Goal: Transaction & Acquisition: Book appointment/travel/reservation

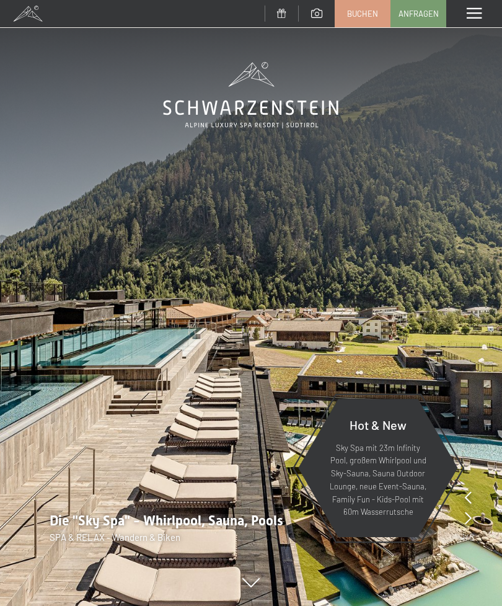
click at [363, 14] on span "Buchen" at bounding box center [362, 13] width 31 height 11
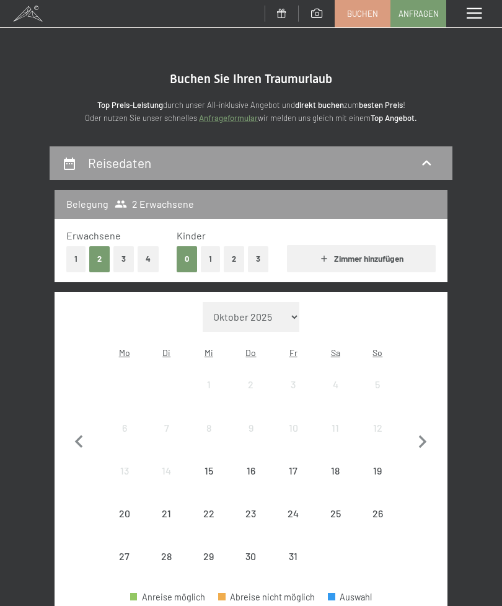
click at [118, 261] on button "3" at bounding box center [123, 258] width 20 height 25
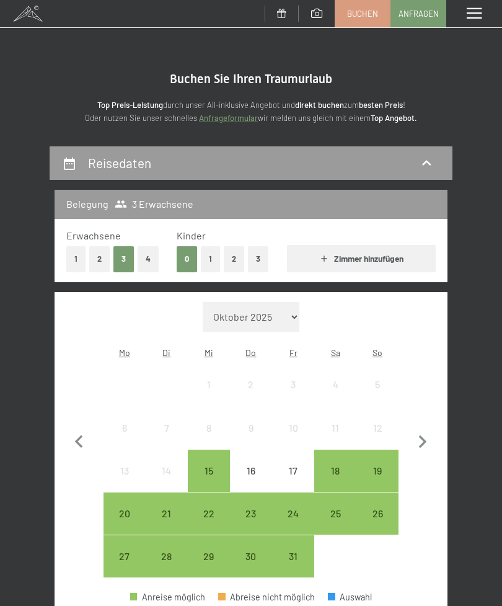
click at [423, 435] on icon "button" at bounding box center [423, 441] width 8 height 13
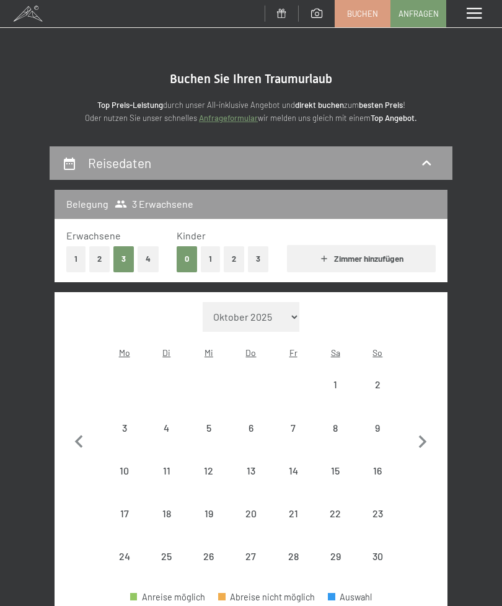
select select "2025-11-01"
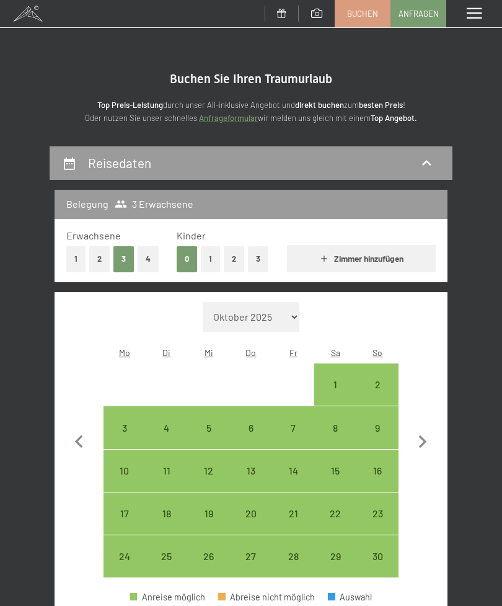
click at [209, 551] on div "26" at bounding box center [209, 571] width 40 height 40
select select "2025-11-01"
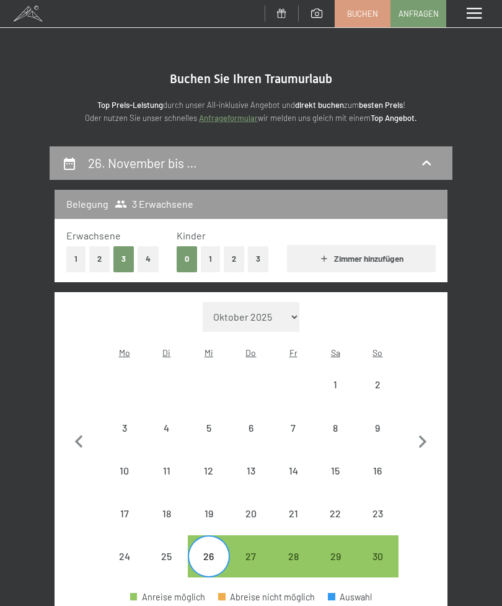
click at [384, 551] on div "30" at bounding box center [378, 571] width 40 height 40
select select "2025-11-01"
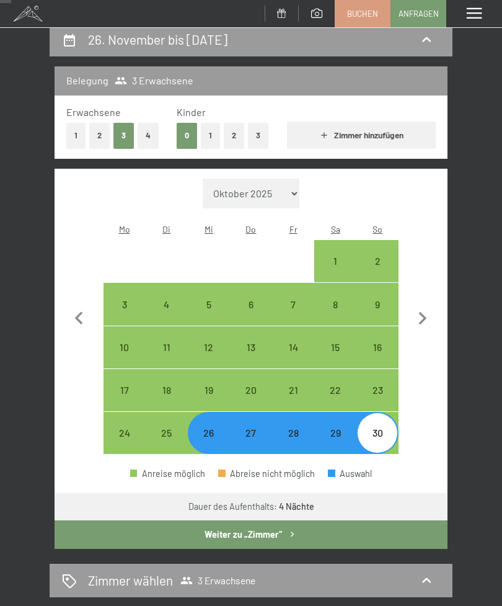
click at [216, 527] on button "Weiter zu „Zimmer“" at bounding box center [251, 534] width 393 height 29
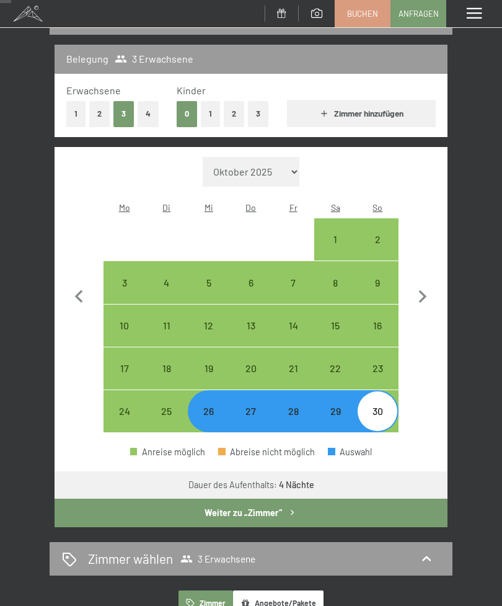
select select "2025-11-01"
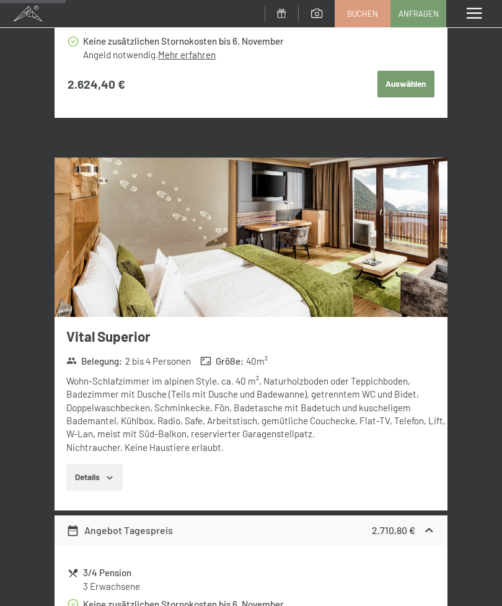
scroll to position [678, 0]
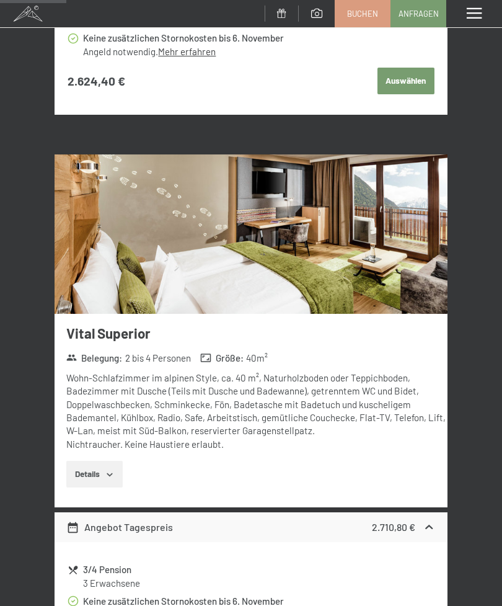
click at [91, 471] on button "Details" at bounding box center [94, 474] width 56 height 27
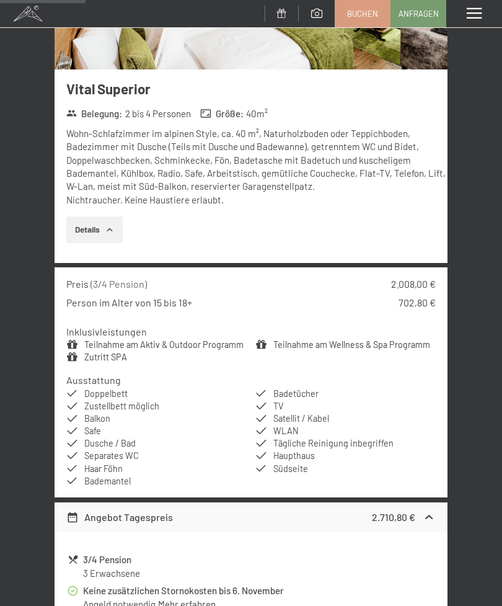
scroll to position [923, 0]
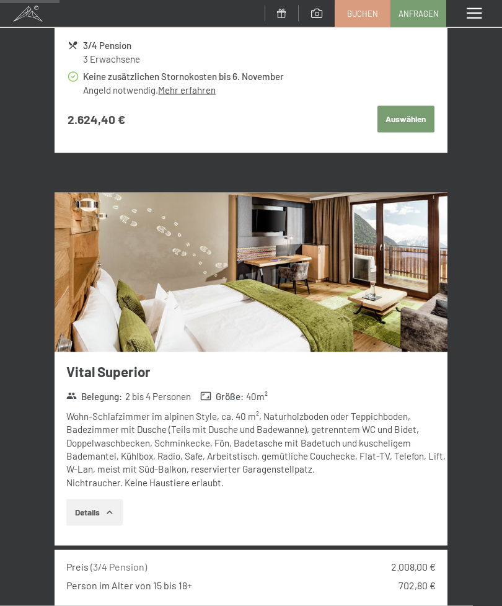
click at [155, 270] on img at bounding box center [251, 272] width 393 height 159
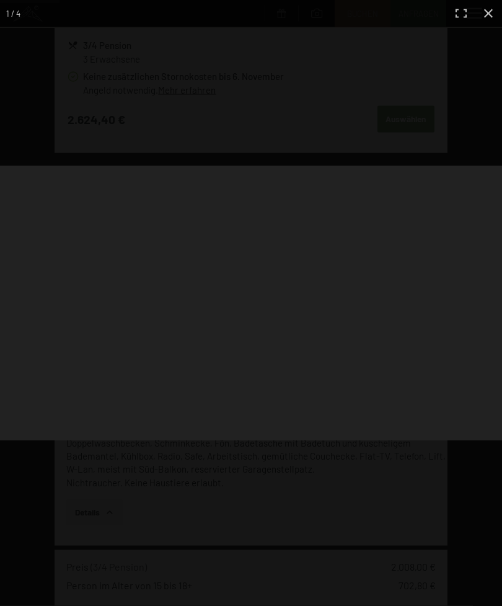
scroll to position [640, 0]
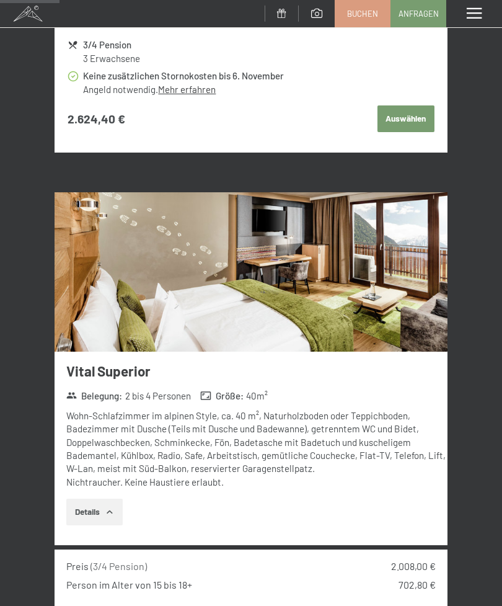
click at [497, 24] on div "Menü" at bounding box center [474, 13] width 56 height 27
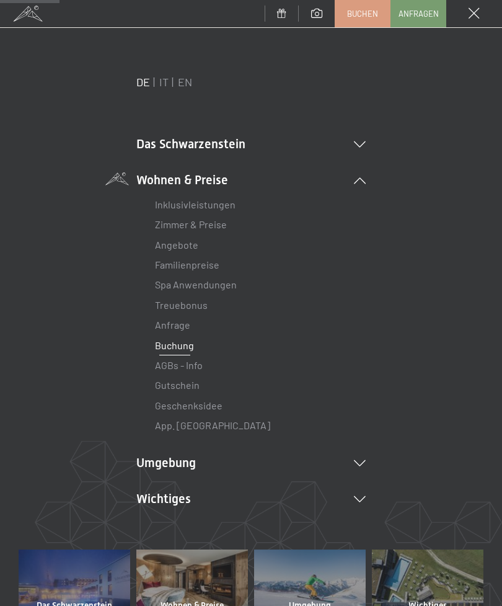
click at [472, 19] on span at bounding box center [474, 13] width 11 height 11
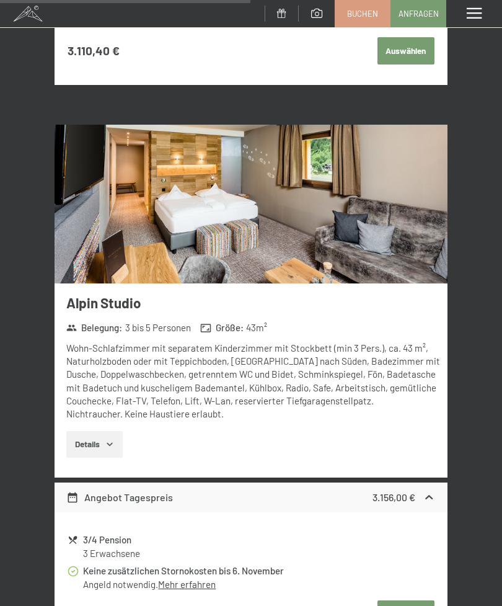
scroll to position [2682, 0]
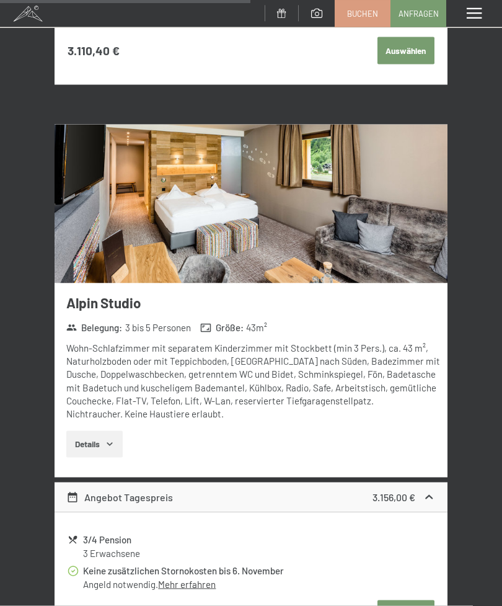
click at [92, 431] on button "Details" at bounding box center [94, 444] width 56 height 27
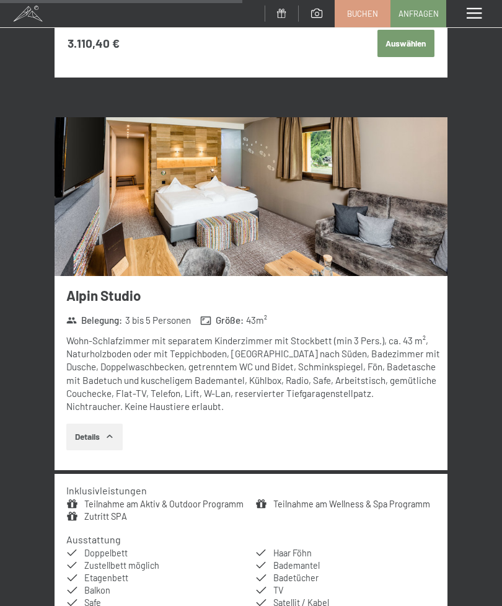
scroll to position [2684, 0]
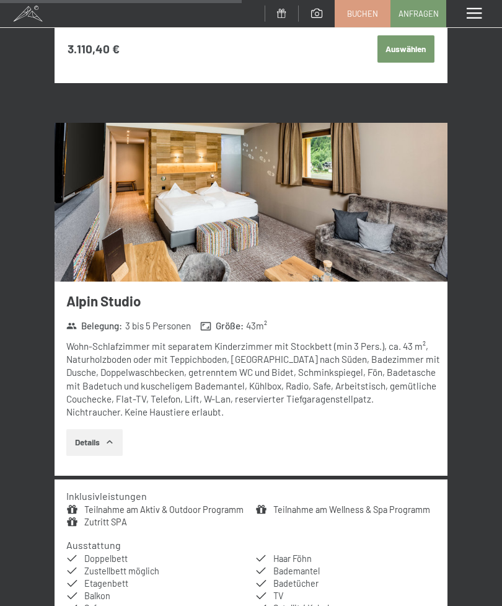
click at [104, 207] on img at bounding box center [251, 202] width 393 height 159
click at [487, 18] on div "Menü" at bounding box center [474, 13] width 56 height 27
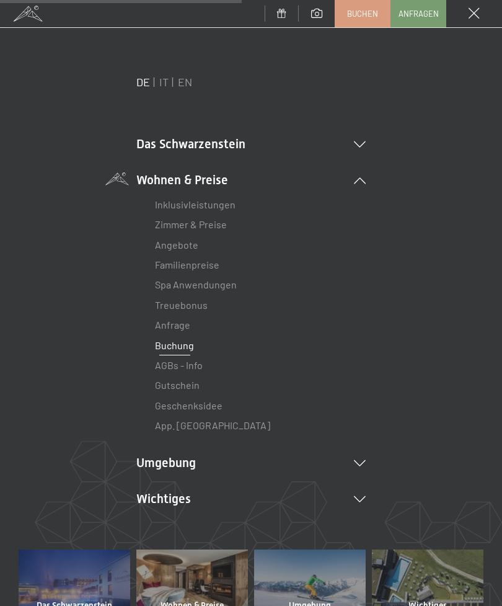
click at [474, 24] on div "Menü" at bounding box center [474, 13] width 56 height 27
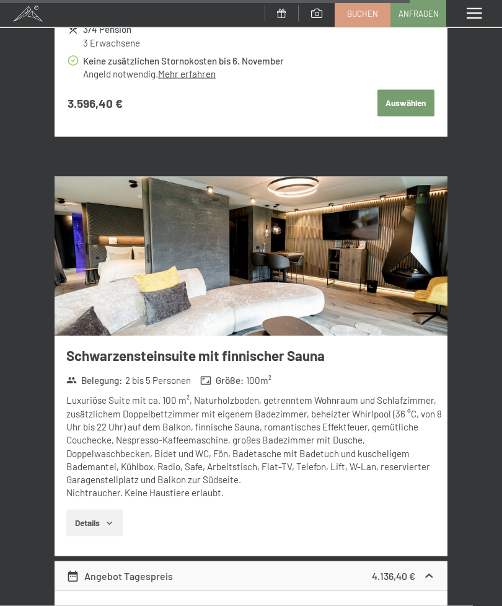
scroll to position [4545, 0]
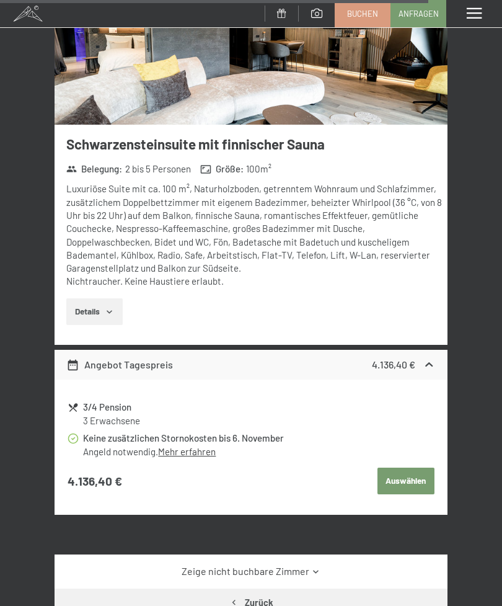
click at [98, 298] on button "Details" at bounding box center [94, 311] width 56 height 27
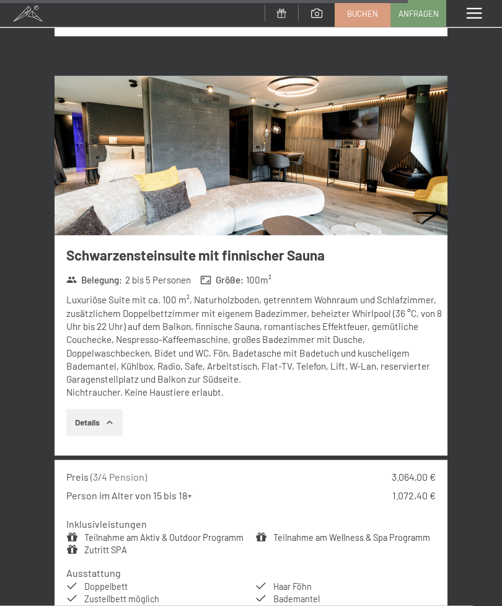
scroll to position [4589, 0]
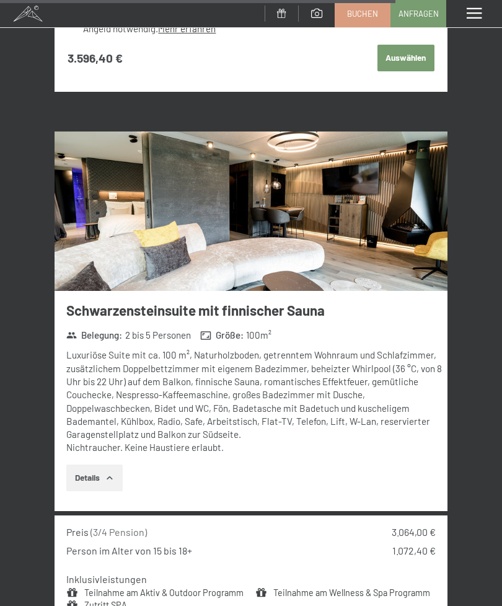
click at [114, 191] on img at bounding box center [251, 210] width 393 height 159
click at [494, 11] on div "Menü" at bounding box center [474, 13] width 56 height 27
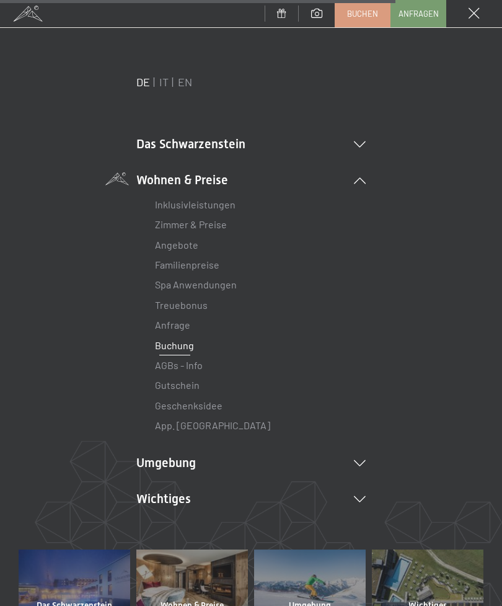
click at [473, 17] on span at bounding box center [474, 13] width 11 height 11
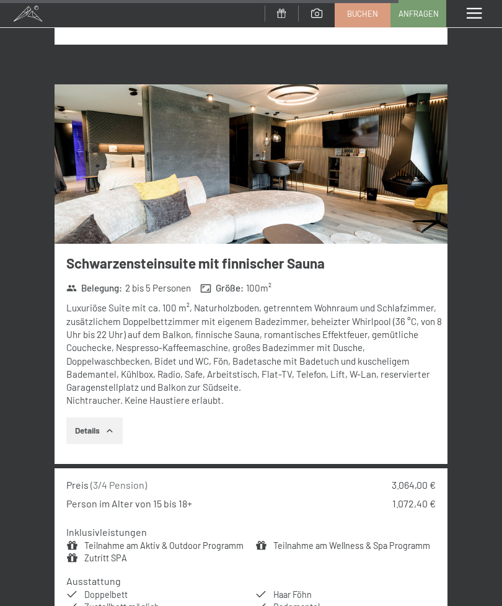
scroll to position [4582, 0]
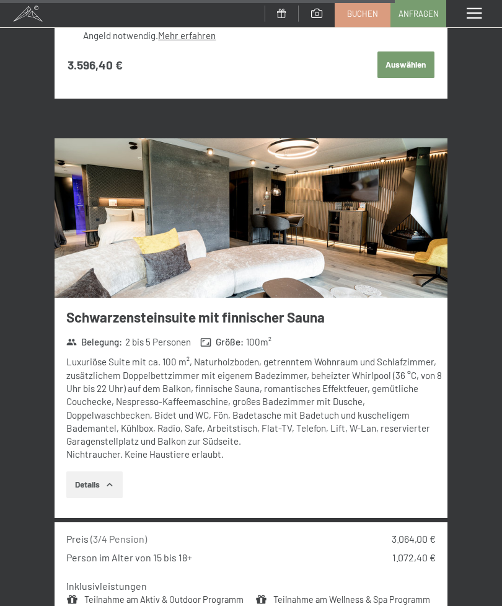
click at [90, 471] on button "Details" at bounding box center [94, 484] width 56 height 27
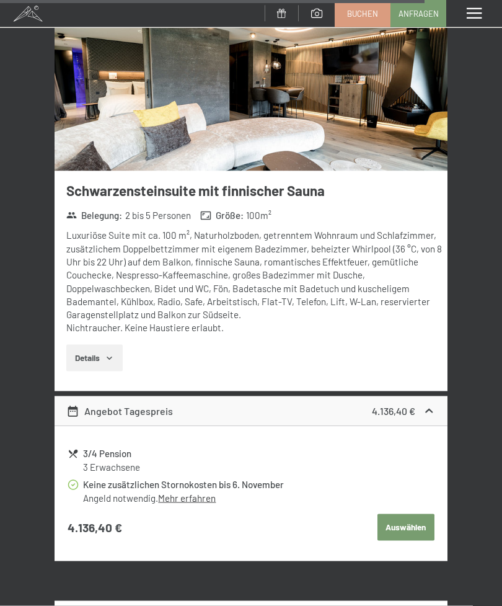
scroll to position [4709, 0]
click at [86, 344] on button "Details" at bounding box center [94, 357] width 56 height 27
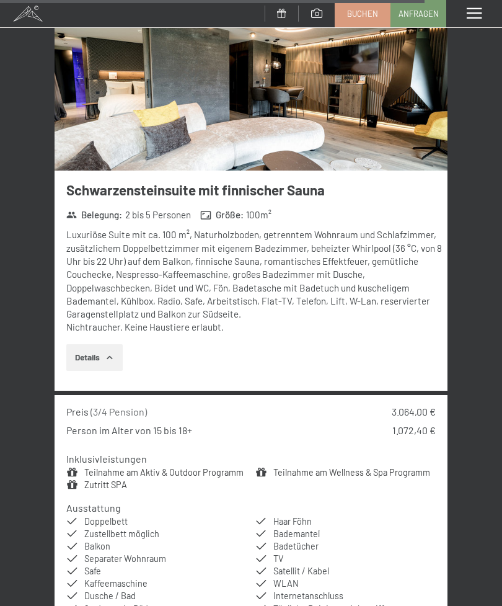
click at [84, 344] on button "Details" at bounding box center [94, 357] width 56 height 27
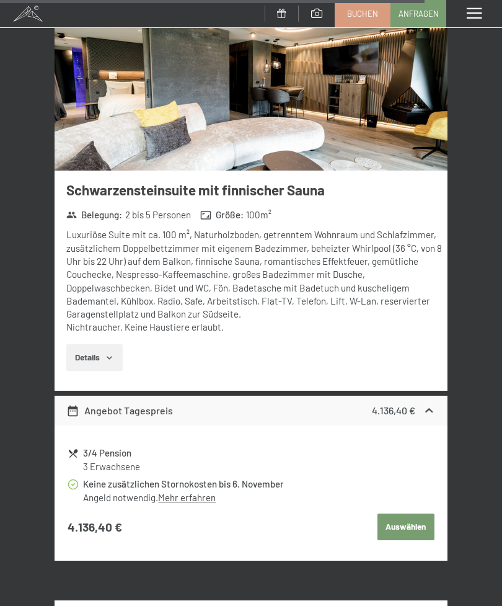
click at [89, 344] on button "Details" at bounding box center [94, 357] width 56 height 27
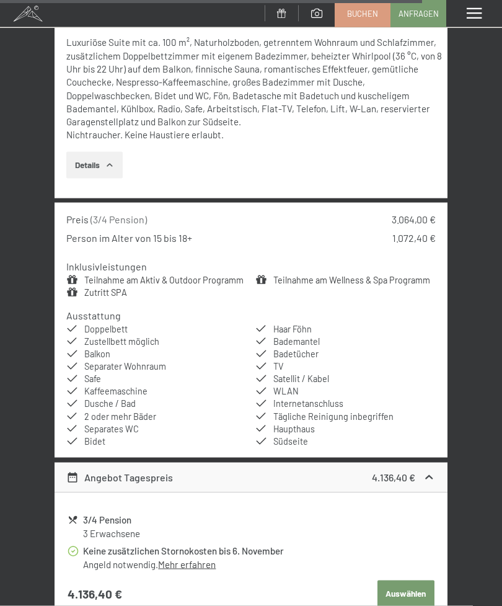
scroll to position [4902, 0]
click at [92, 373] on span "Safe" at bounding box center [92, 378] width 17 height 11
click at [88, 470] on div "Angebot Tagespreis" at bounding box center [119, 477] width 107 height 15
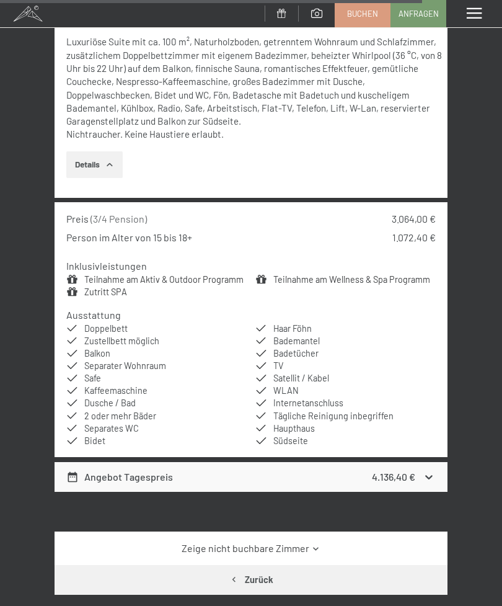
click at [84, 469] on div "Angebot Tagespreis" at bounding box center [119, 476] width 107 height 15
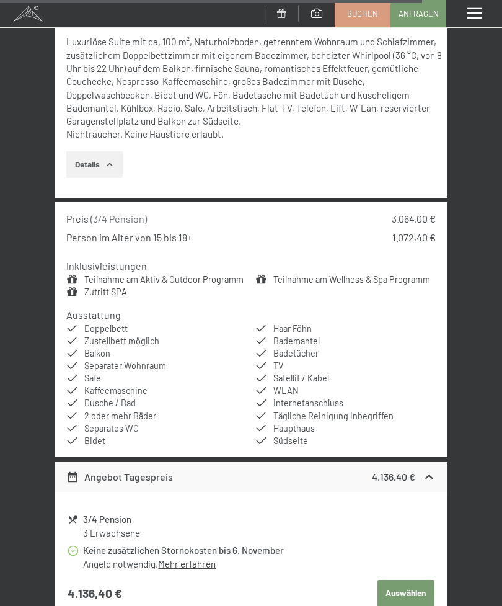
click at [78, 202] on div "Preis ( 3/4 Pension ) 3.064,00 € Person im Alter von 15 bis 18+ 1.072,40 € Inkl…" at bounding box center [251, 329] width 393 height 255
click at [100, 213] on span "( 3/4 Pension )" at bounding box center [119, 219] width 56 height 12
click at [81, 151] on button "Details" at bounding box center [94, 164] width 56 height 27
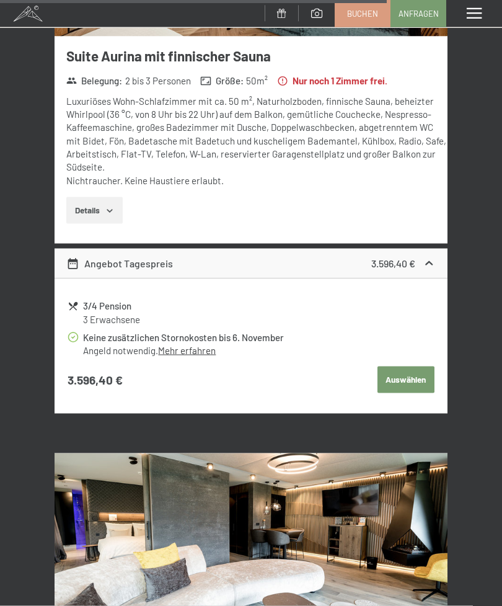
scroll to position [4216, 0]
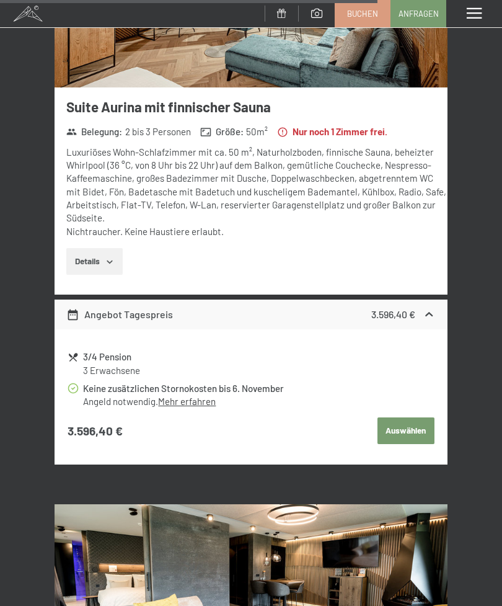
click at [90, 248] on button "Details" at bounding box center [94, 261] width 56 height 27
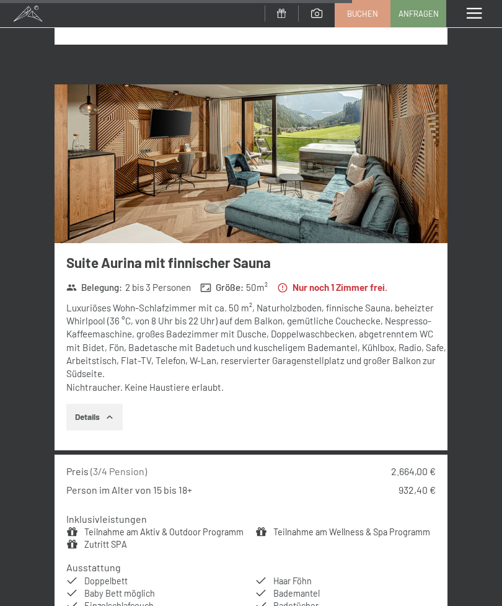
scroll to position [4058, 0]
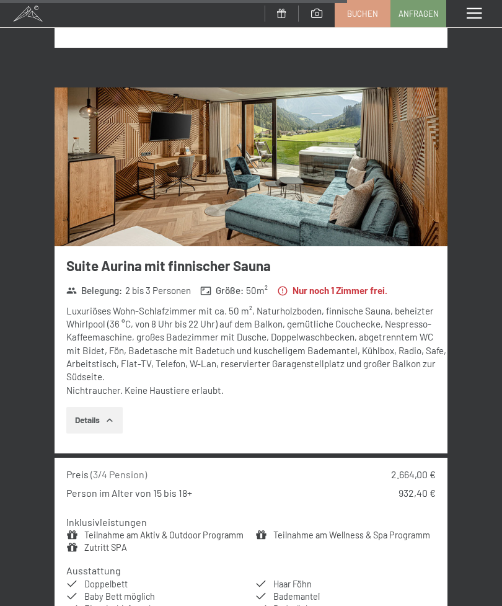
click at [94, 154] on img at bounding box center [251, 166] width 393 height 159
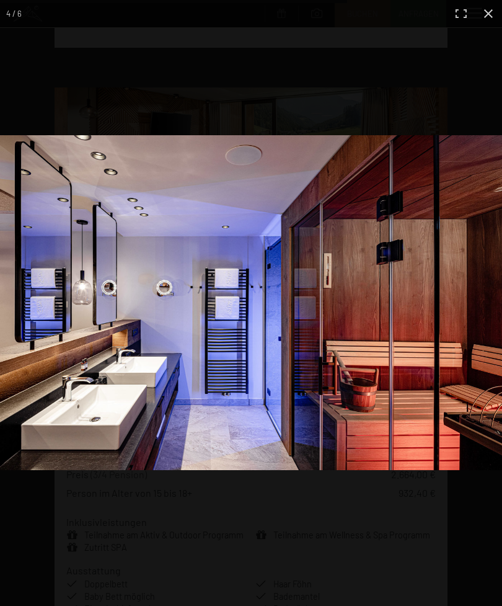
click at [54, 76] on div at bounding box center [251, 303] width 502 height 606
click at [25, 116] on div at bounding box center [251, 303] width 502 height 606
click at [59, 81] on div at bounding box center [251, 303] width 502 height 606
